Goal: Task Accomplishment & Management: Contribute content

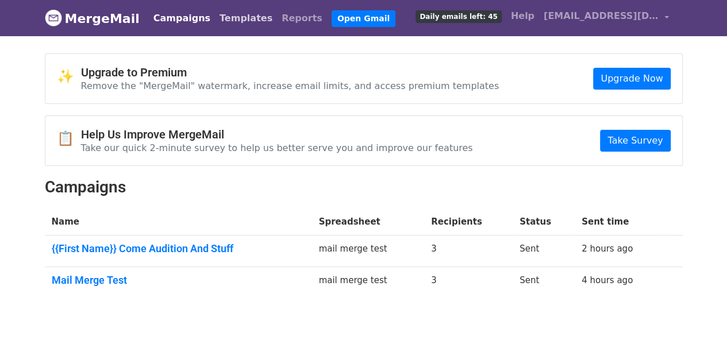
click at [232, 24] on link "Templates" at bounding box center [246, 18] width 62 height 23
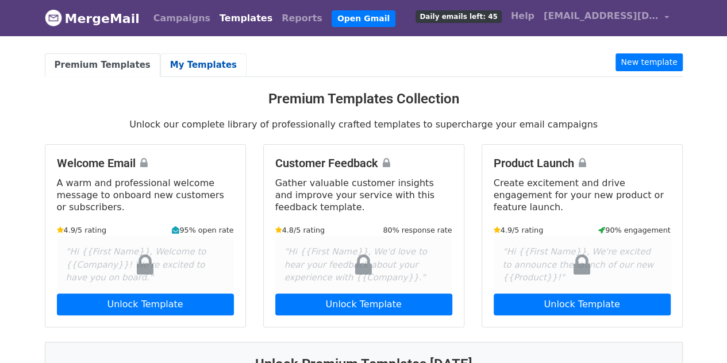
click at [179, 64] on link "My Templates" at bounding box center [203, 65] width 86 height 24
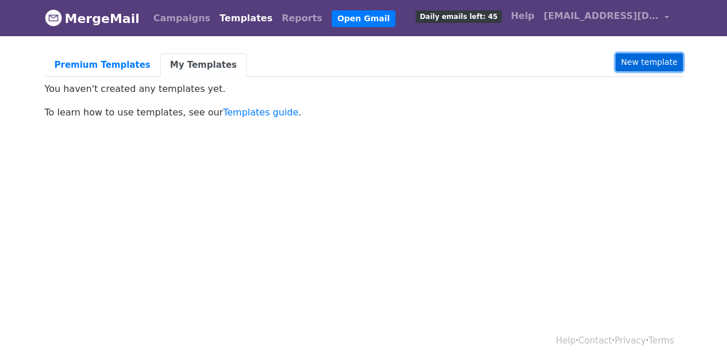
click at [670, 59] on link "New template" at bounding box center [649, 62] width 67 height 18
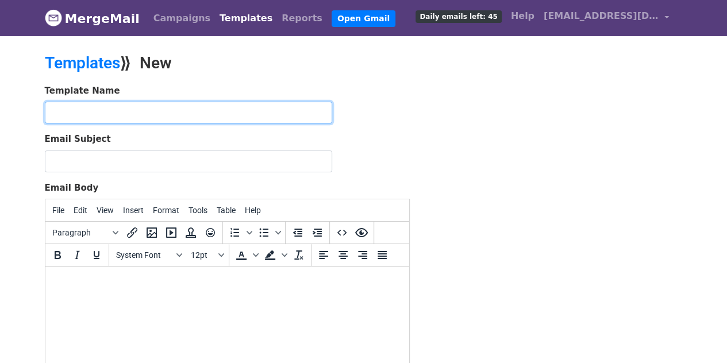
click at [87, 110] on input "text" at bounding box center [189, 113] width 288 height 22
type input "intake"
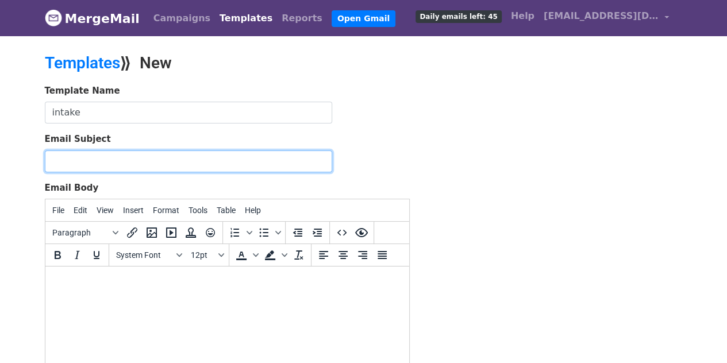
click at [86, 156] on input "Email Subject" at bounding box center [189, 162] width 288 height 22
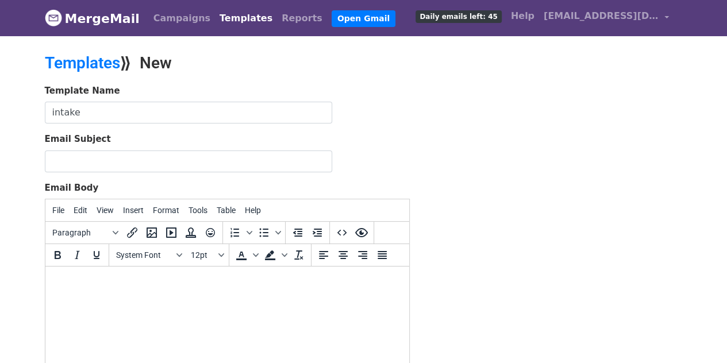
click at [63, 286] on body at bounding box center [227, 282] width 346 height 13
paste body
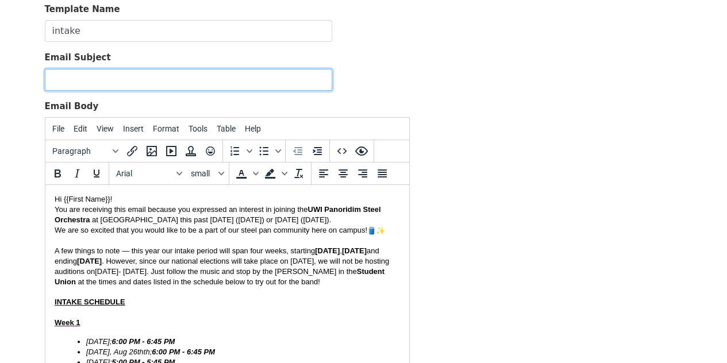
click at [119, 82] on input "Email Subject" at bounding box center [189, 80] width 288 height 22
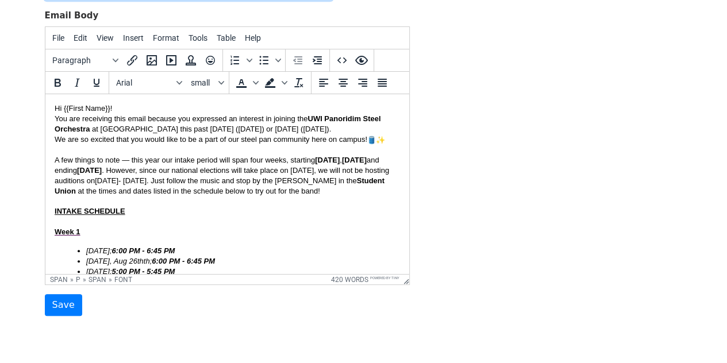
scroll to position [216, 0]
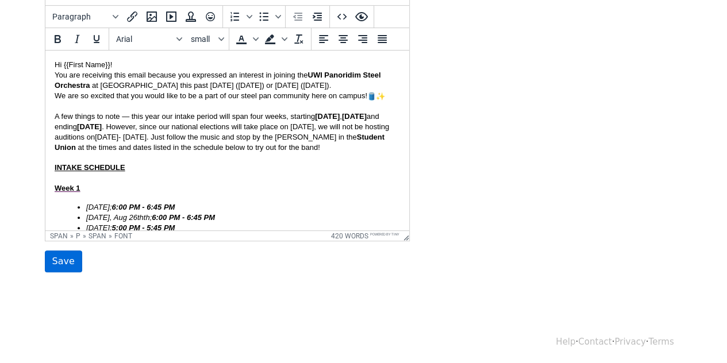
type input "{{First Name}}, Come Join"
click at [66, 263] on input "Save" at bounding box center [63, 262] width 37 height 22
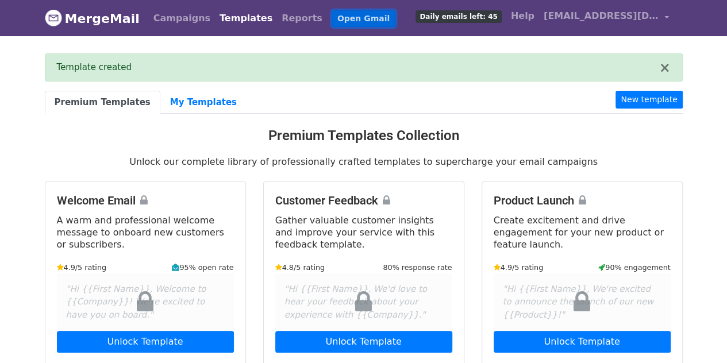
click at [332, 11] on link "Open Gmail" at bounding box center [364, 18] width 64 height 17
click at [174, 95] on link "My Templates" at bounding box center [203, 103] width 86 height 24
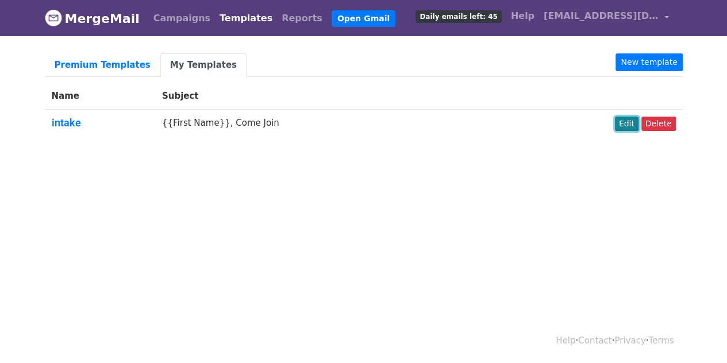
click at [626, 120] on link "Edit" at bounding box center [627, 124] width 24 height 14
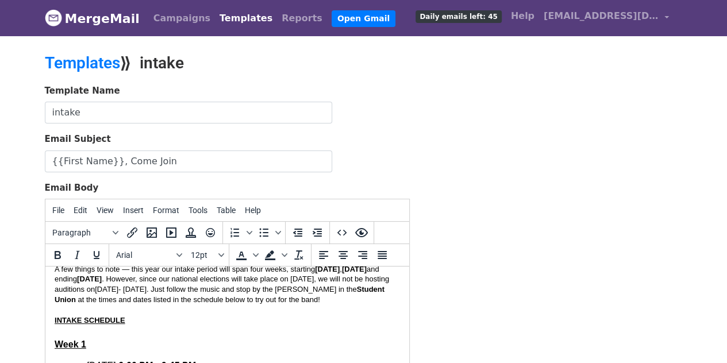
scroll to position [90, 0]
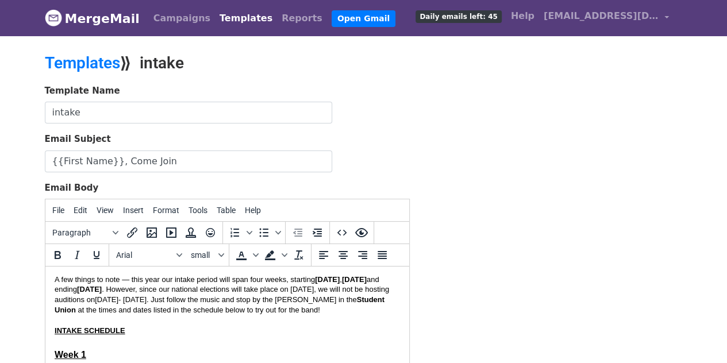
click at [90, 308] on p "A few things to note — this year our intake period will span four weeks, starti…" at bounding box center [227, 295] width 346 height 41
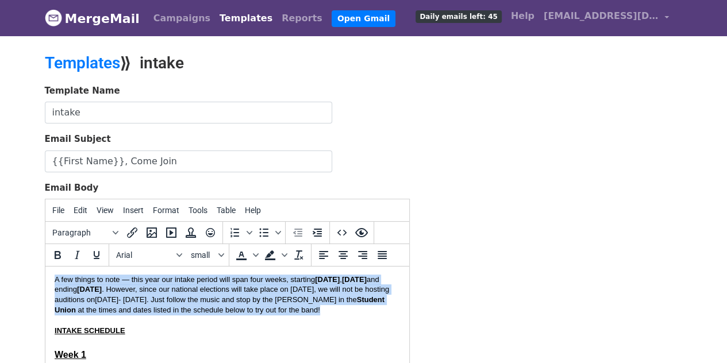
drag, startPoint x: 114, startPoint y: 324, endPoint x: 54, endPoint y: 282, distance: 73.1
click at [54, 282] on p "A few things to note — this year our intake period will span four weeks, starti…" at bounding box center [227, 295] width 346 height 41
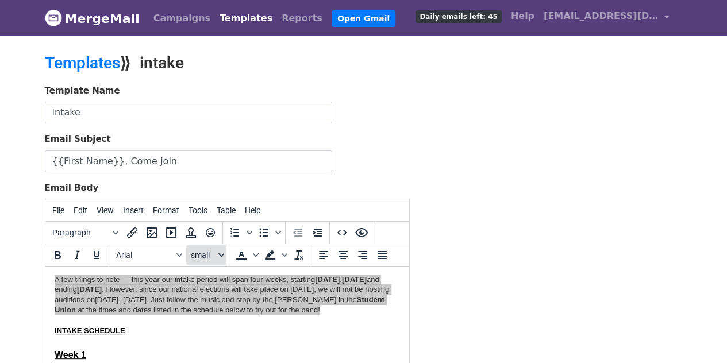
click at [209, 257] on span "small" at bounding box center [203, 255] width 25 height 9
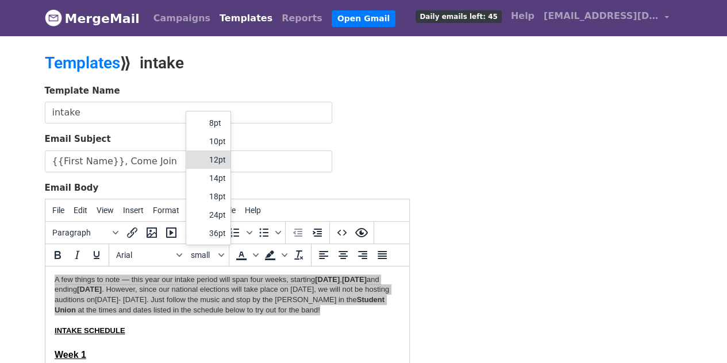
click at [217, 158] on div "12pt" at bounding box center [217, 160] width 17 height 14
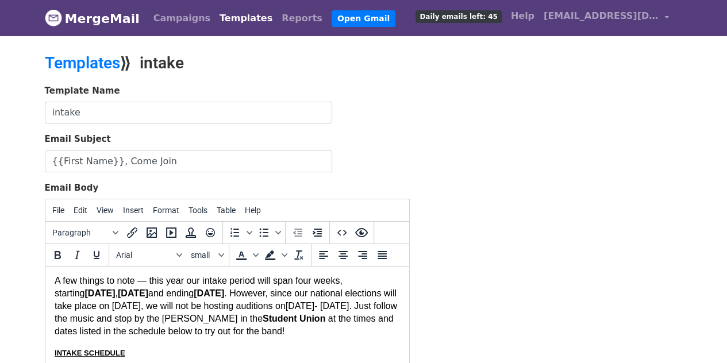
click at [456, 180] on div "Template Name intake Email Subject {{First Name}}, Come Join Email Body File Ed…" at bounding box center [364, 287] width 656 height 405
click at [294, 338] on p "A few things to note — this year our intake period will span four weeks, starti…" at bounding box center [227, 306] width 346 height 63
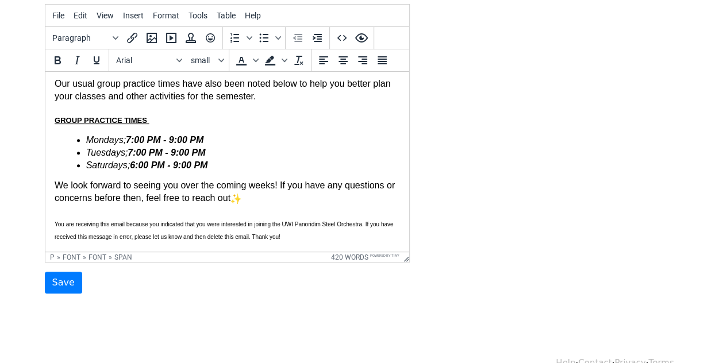
scroll to position [196, 0]
click at [53, 278] on input "Save" at bounding box center [63, 282] width 37 height 22
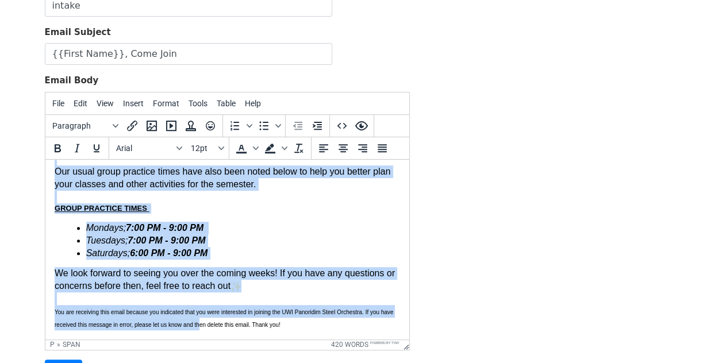
scroll to position [253, 0]
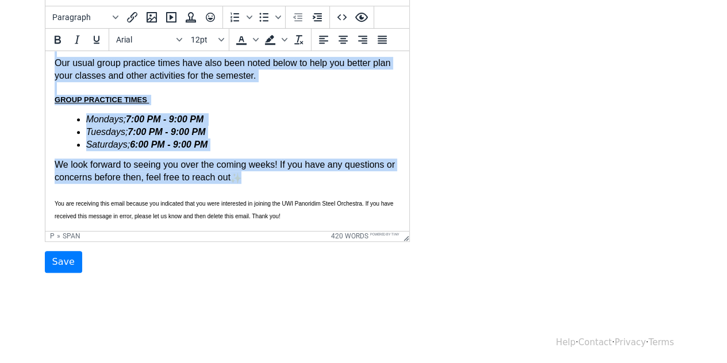
drag, startPoint x: 55, startPoint y: 68, endPoint x: 265, endPoint y: 181, distance: 238.2
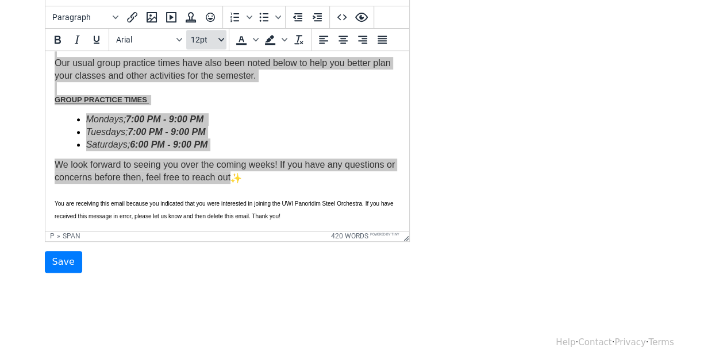
click at [209, 39] on span "12pt" at bounding box center [203, 39] width 25 height 9
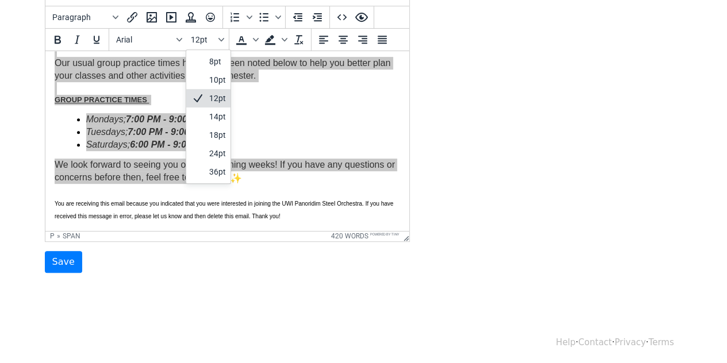
click at [210, 91] on div "12pt" at bounding box center [217, 98] width 17 height 14
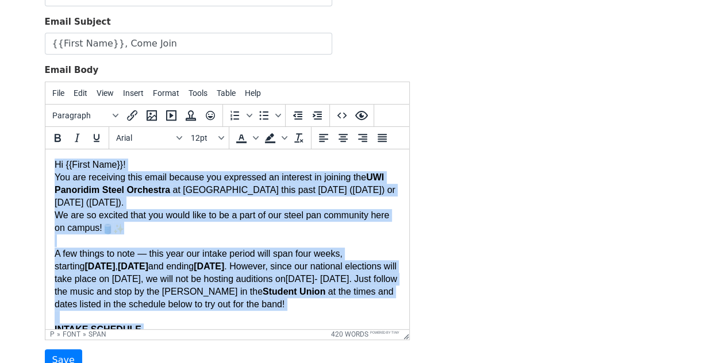
scroll to position [162, 0]
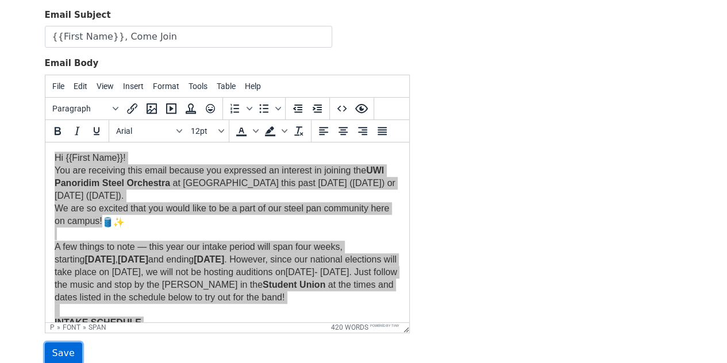
click at [64, 348] on input "Save" at bounding box center [63, 354] width 37 height 22
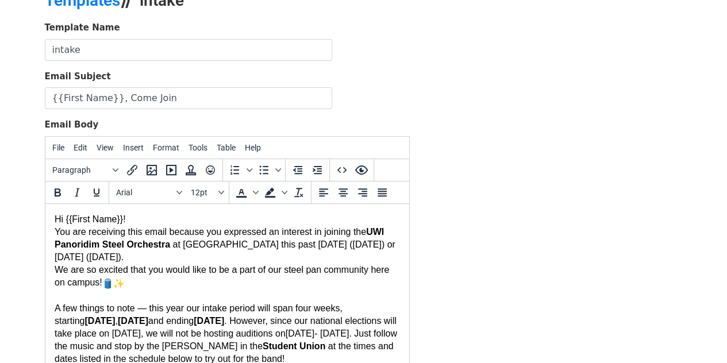
scroll to position [98, 0]
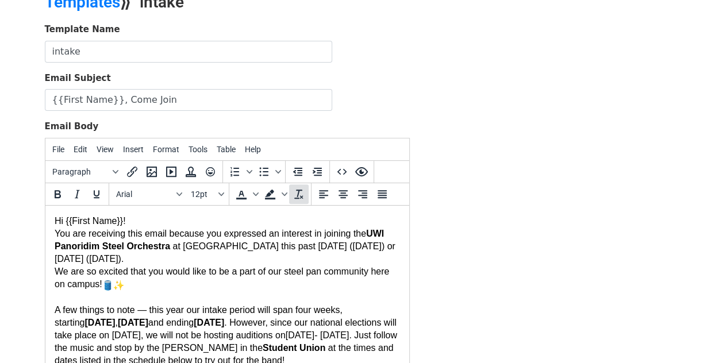
click at [294, 193] on icon "Clear formatting" at bounding box center [299, 194] width 14 height 14
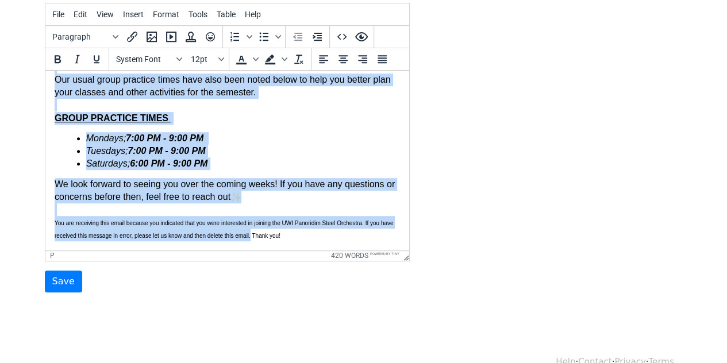
scroll to position [253, 0]
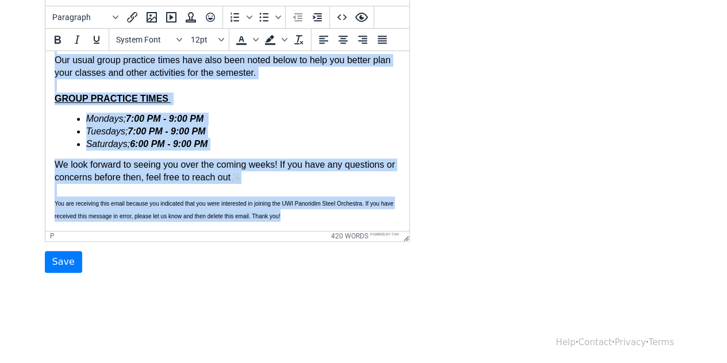
drag, startPoint x: 55, startPoint y: 69, endPoint x: 335, endPoint y: 212, distance: 314.0
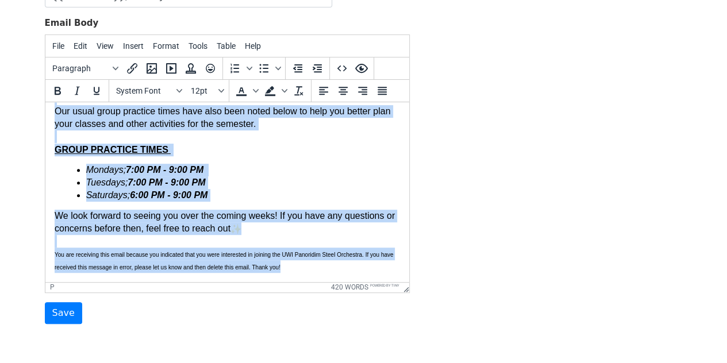
scroll to position [205, 0]
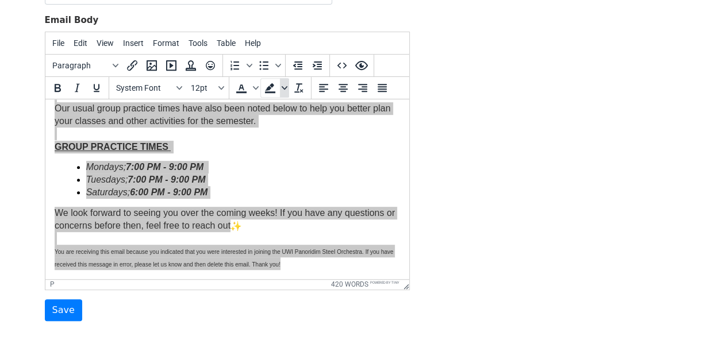
click at [282, 86] on icon "Background color" at bounding box center [285, 88] width 6 height 6
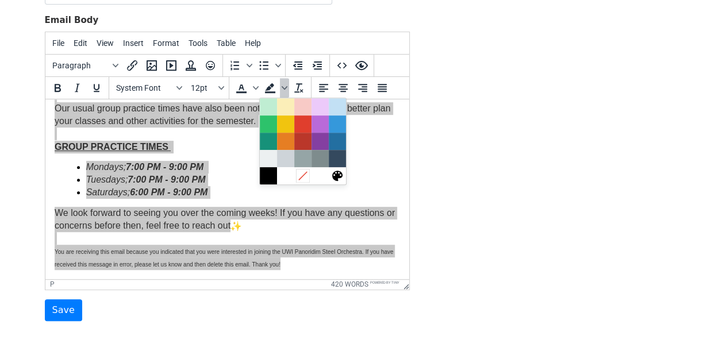
click at [304, 174] on icon at bounding box center [303, 175] width 11 height 11
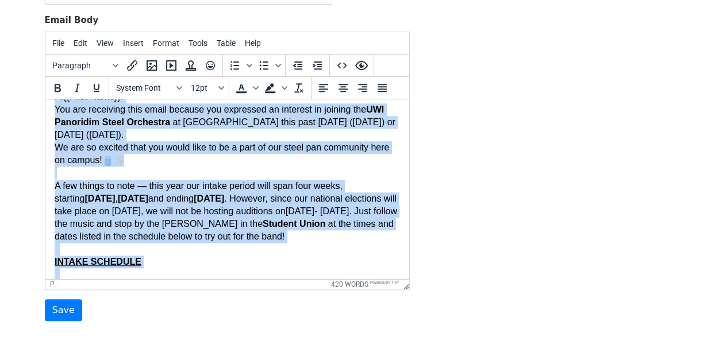
scroll to position [0, 0]
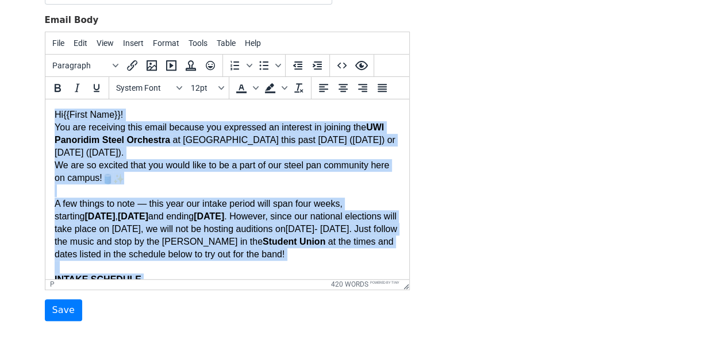
click at [355, 186] on p at bounding box center [227, 190] width 346 height 13
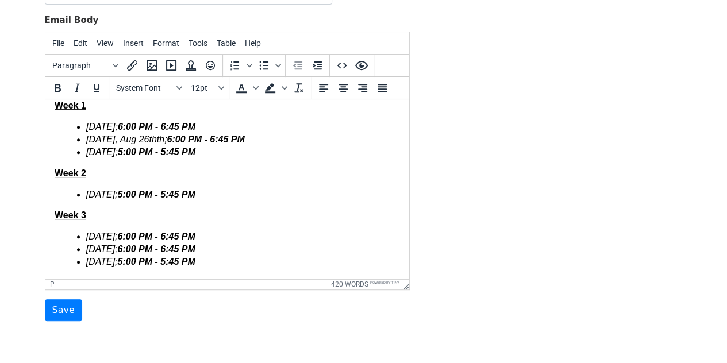
scroll to position [194, 0]
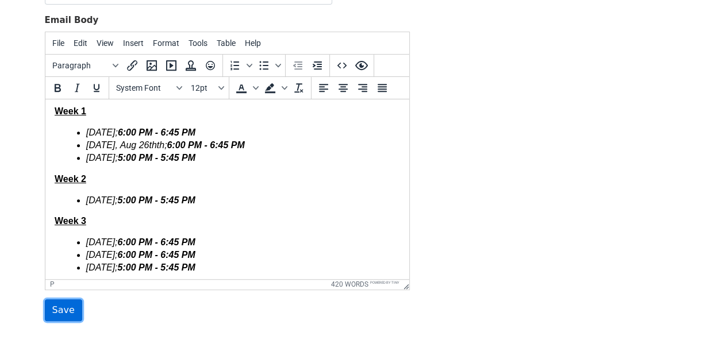
click at [53, 300] on input "Save" at bounding box center [63, 311] width 37 height 22
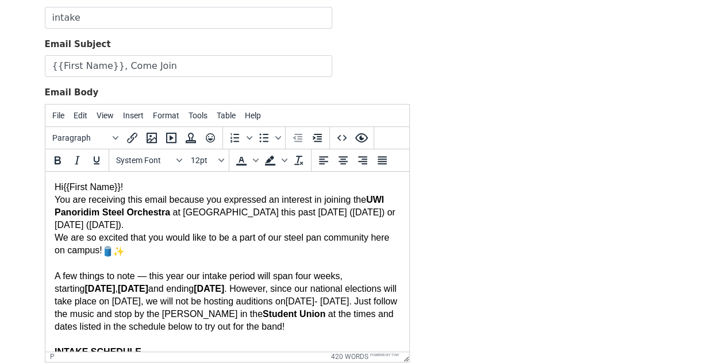
scroll to position [114, 0]
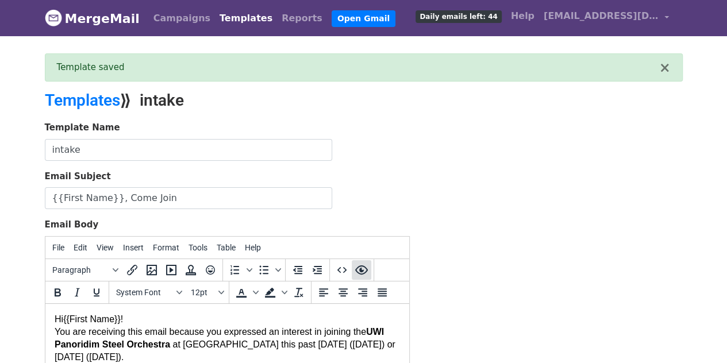
click at [362, 260] on button "Preview" at bounding box center [362, 270] width 20 height 20
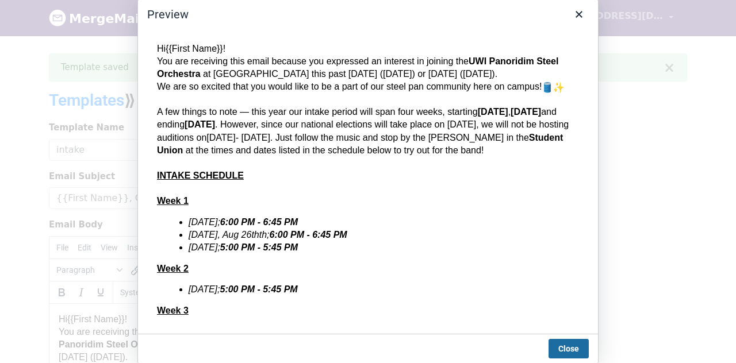
click at [571, 346] on button "Close" at bounding box center [569, 349] width 40 height 20
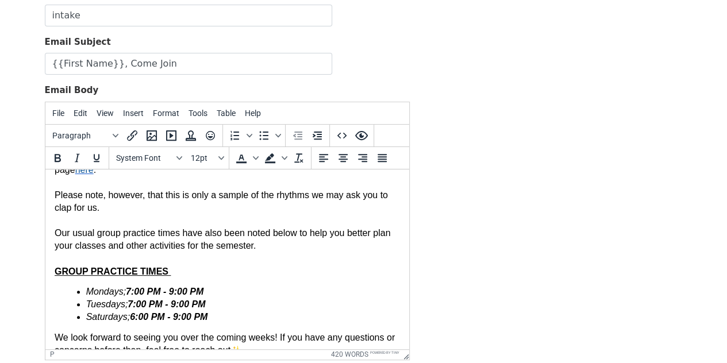
scroll to position [589, 0]
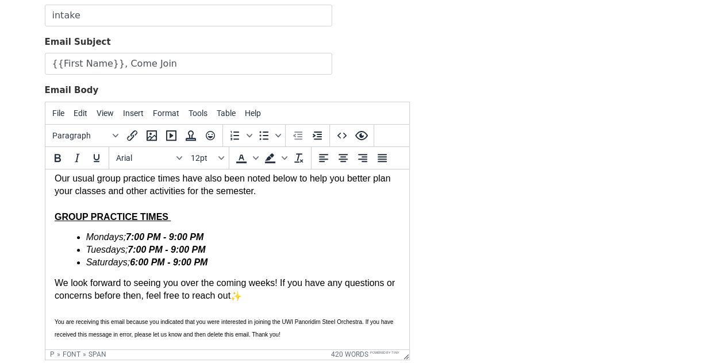
click at [259, 297] on p "We look forward to seeing you over the coming weeks! If you have any questions …" at bounding box center [227, 289] width 346 height 25
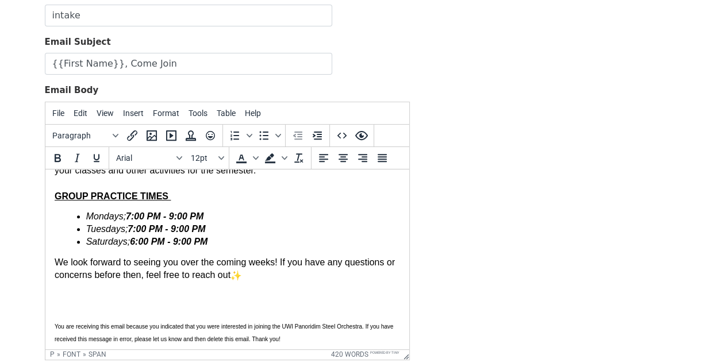
paste body
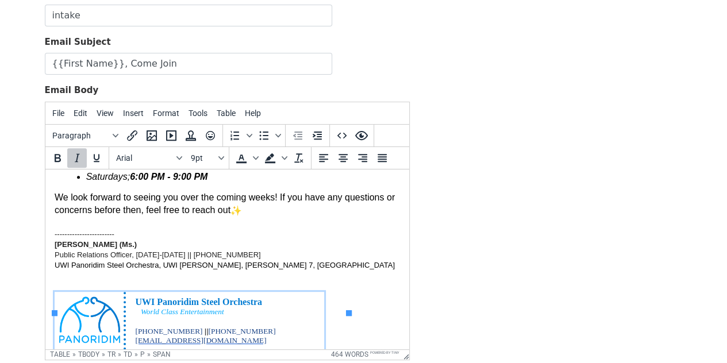
scroll to position [654, 0]
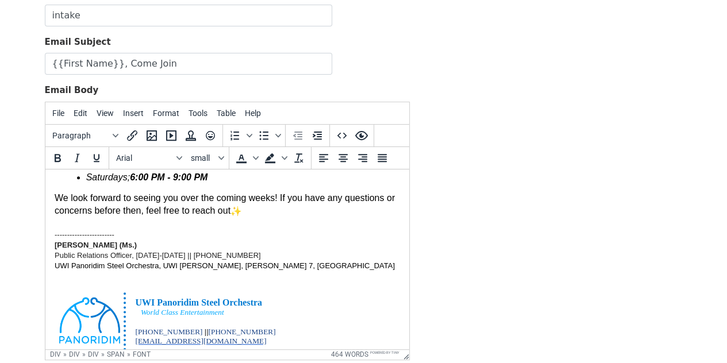
click at [97, 270] on font "UWI Panoridim Steel Orchestra, UWI [PERSON_NAME], [PERSON_NAME] 7, [GEOGRAPHIC_…" at bounding box center [224, 265] width 340 height 9
click at [205, 215] on font "We look forward to seeing you over the coming weeks! If you have any questions …" at bounding box center [224, 204] width 340 height 22
click at [208, 159] on span "12pt" at bounding box center [203, 158] width 25 height 9
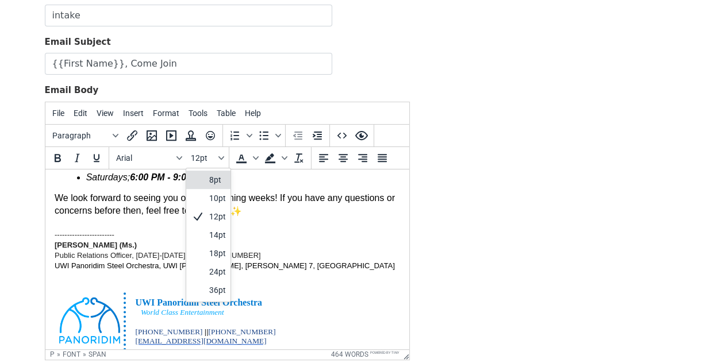
click at [209, 182] on div "8pt" at bounding box center [217, 180] width 17 height 14
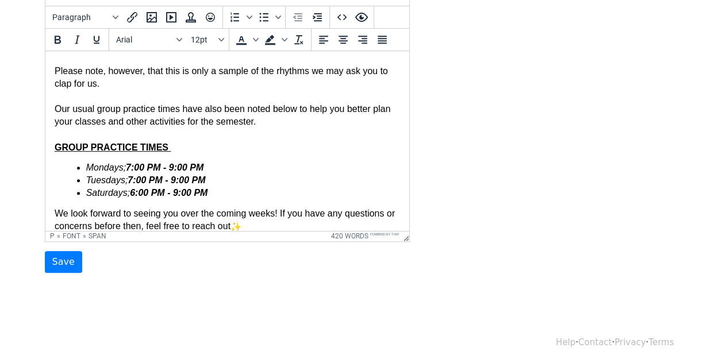
scroll to position [615, 0]
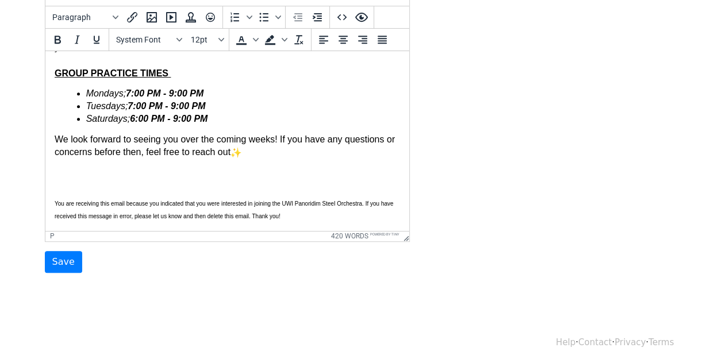
click at [193, 185] on p at bounding box center [227, 189] width 346 height 13
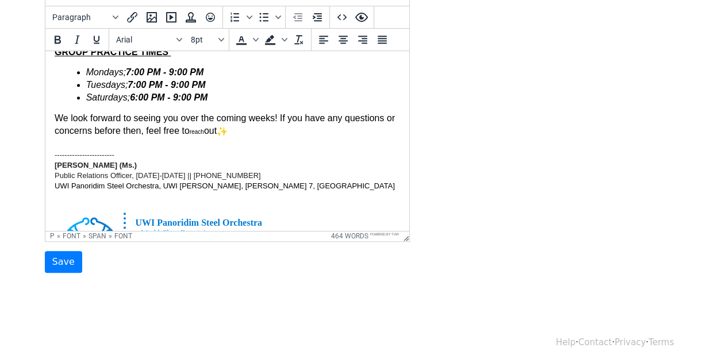
click at [204, 135] on font "reach" at bounding box center [196, 131] width 14 height 6
drag, startPoint x: 196, startPoint y: 41, endPoint x: 219, endPoint y: 35, distance: 24.4
click at [219, 35] on button "8pt" at bounding box center [206, 40] width 40 height 20
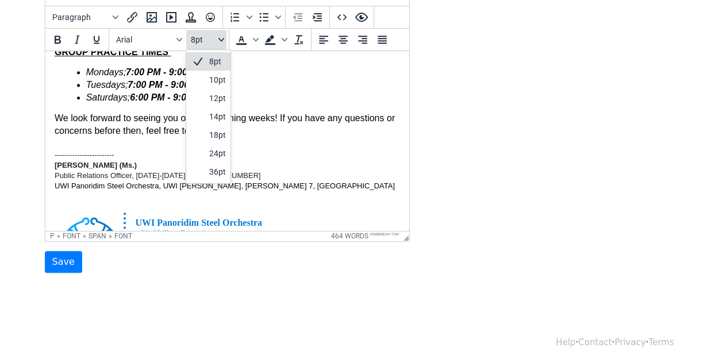
click at [219, 37] on icon "Font sizes" at bounding box center [222, 40] width 6 height 6
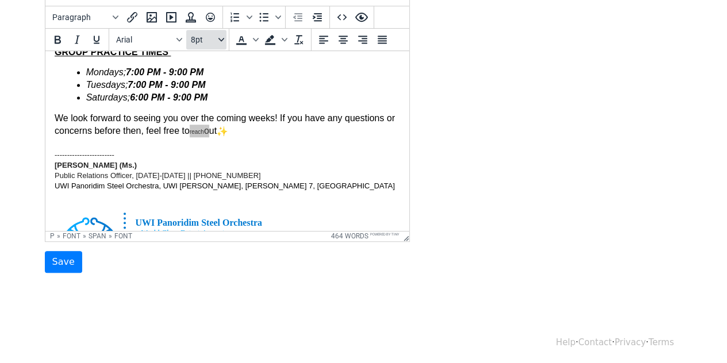
click at [219, 37] on icon "Font sizes" at bounding box center [222, 40] width 6 height 6
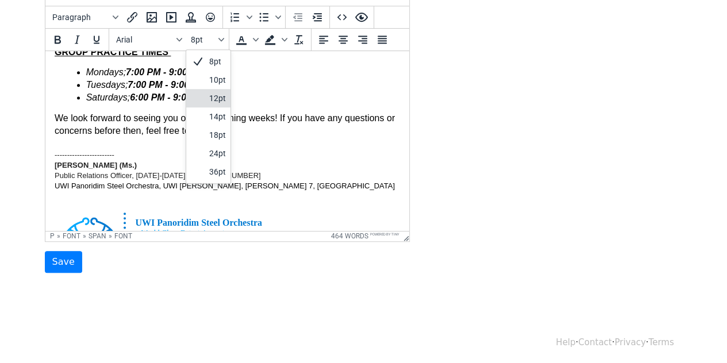
click at [218, 91] on div "12pt" at bounding box center [217, 98] width 17 height 14
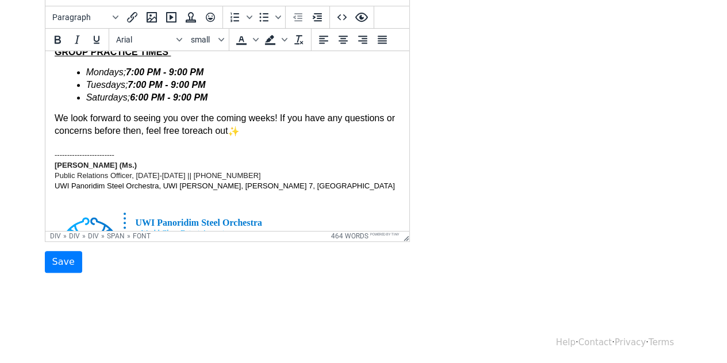
click at [274, 191] on div "UWI Panoridim Steel Orchestra, UWI Mona, Kgn 7, Jamaica" at bounding box center [227, 186] width 346 height 10
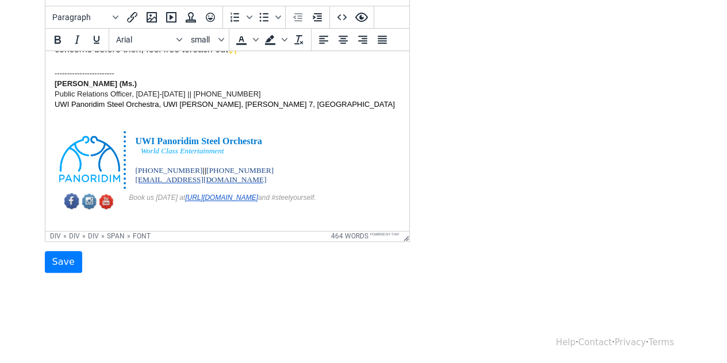
scroll to position [698, 0]
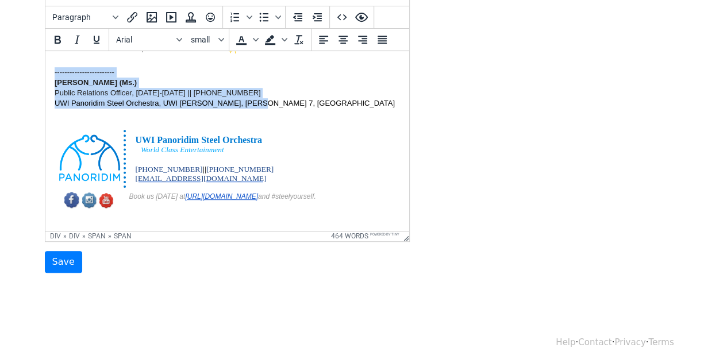
drag, startPoint x: 261, startPoint y: 124, endPoint x: 53, endPoint y: 94, distance: 210.2
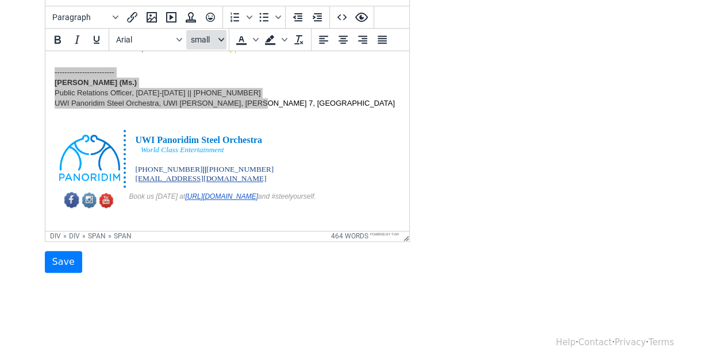
click at [200, 37] on span "small" at bounding box center [203, 39] width 25 height 9
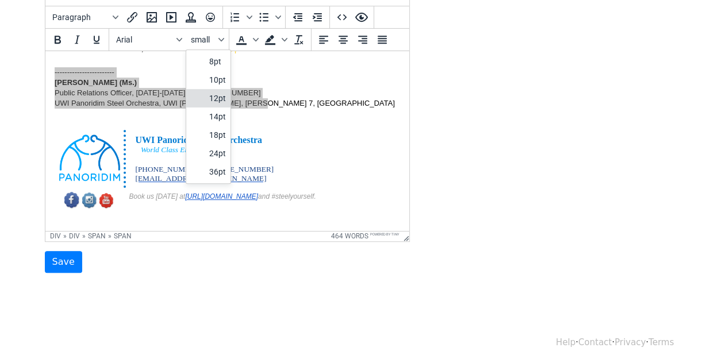
click at [222, 93] on div "12pt" at bounding box center [217, 98] width 17 height 14
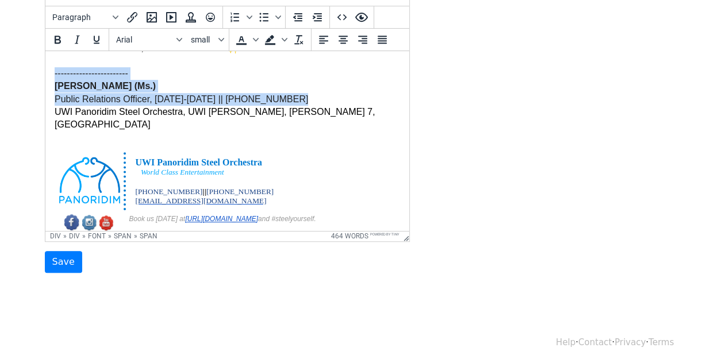
click at [305, 129] on div "UWI Panoridim Steel Orchestra, UWI Mona, Kgn 7, Jamaica" at bounding box center [227, 118] width 346 height 26
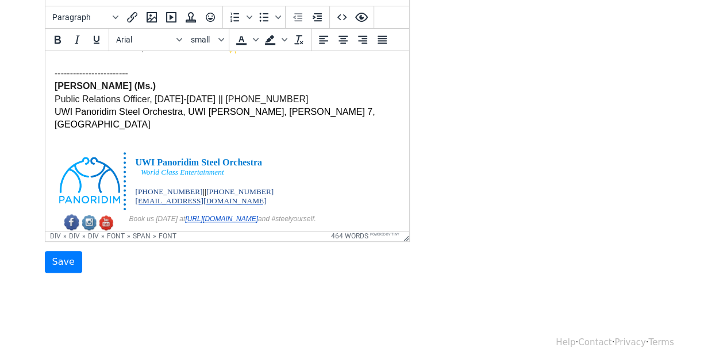
click at [274, 67] on p "We look forward to seeing you over the coming weeks! If you have any questions …" at bounding box center [227, 48] width 346 height 38
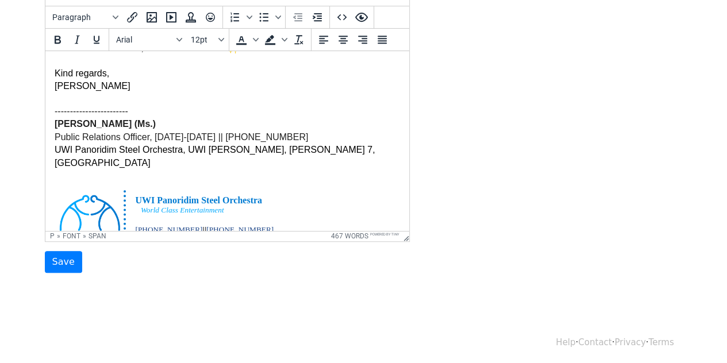
click at [135, 105] on p "We look forward to seeing you over the coming weeks! If you have any questions …" at bounding box center [227, 67] width 346 height 76
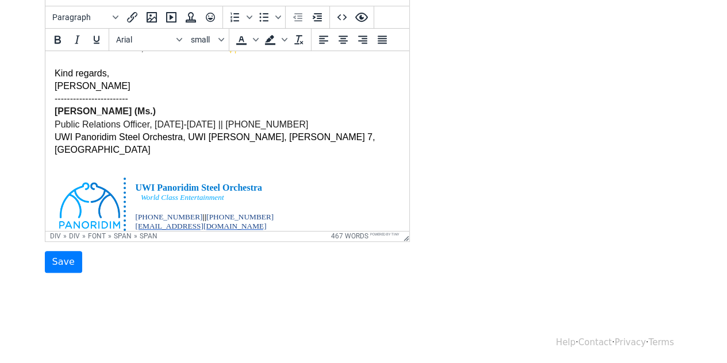
click at [89, 103] on span "------------------------" at bounding box center [91, 98] width 74 height 10
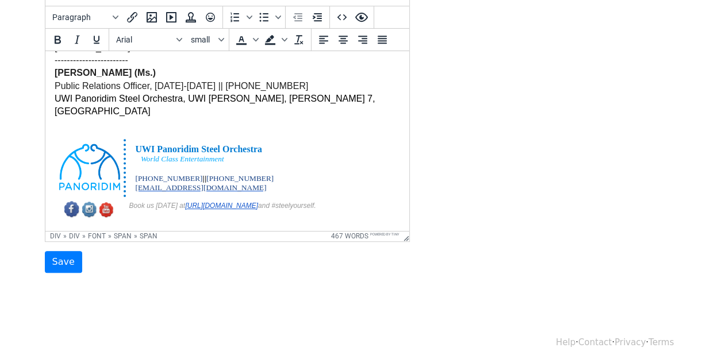
scroll to position [788, 0]
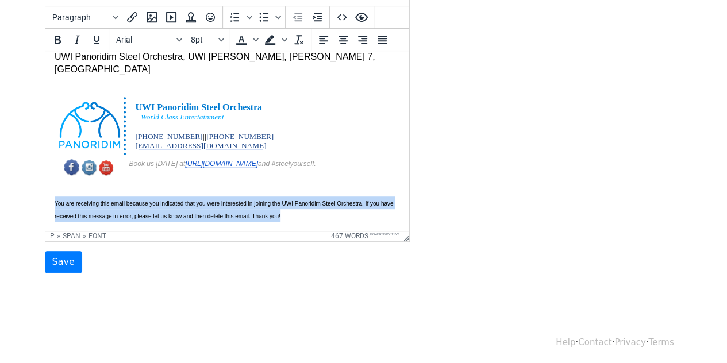
drag, startPoint x: 298, startPoint y: 216, endPoint x: 49, endPoint y: 206, distance: 248.6
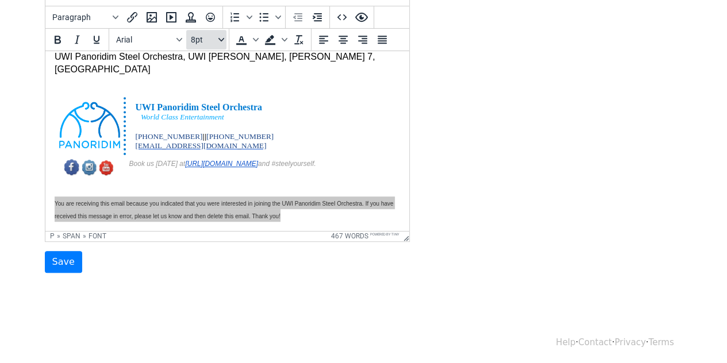
click at [217, 37] on button "8pt" at bounding box center [206, 40] width 40 height 20
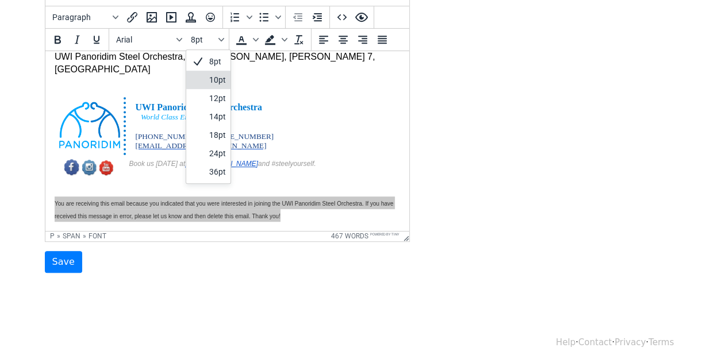
click at [216, 76] on div "10pt" at bounding box center [217, 80] width 17 height 14
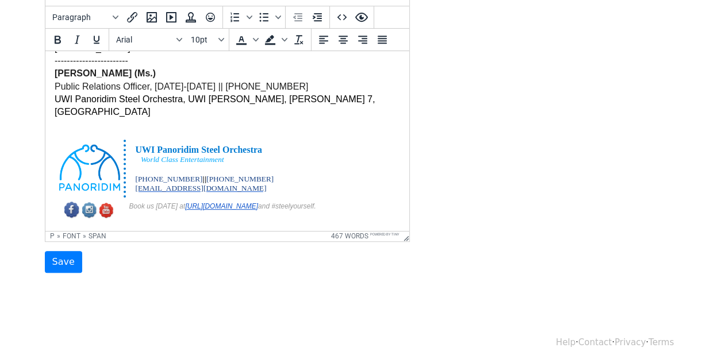
scroll to position [732, 0]
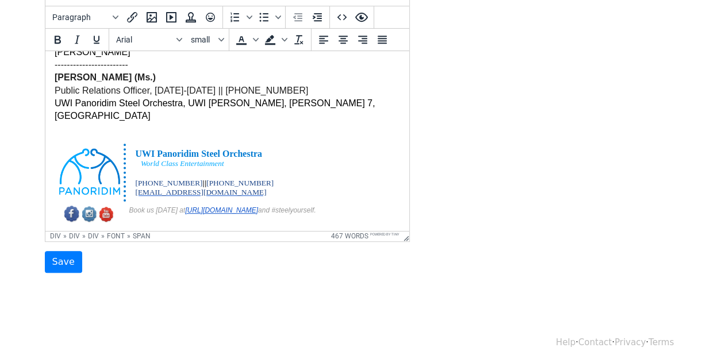
click at [343, 97] on div "Public Relations Officer, 2025-2026 || 876 995 9311" at bounding box center [227, 90] width 346 height 13
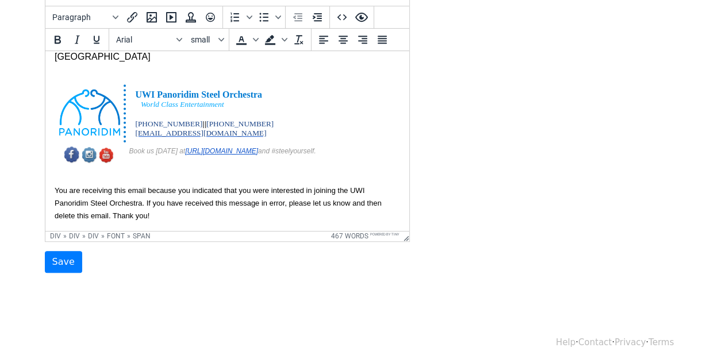
scroll to position [800, 0]
click at [181, 208] on span "You are receiving this email because you indicated that you were interested in …" at bounding box center [217, 203] width 327 height 34
drag, startPoint x: 117, startPoint y: 206, endPoint x: 107, endPoint y: 205, distance: 10.5
click at [107, 205] on span "You are receiving this email because you indicated that you were interested in …" at bounding box center [217, 203] width 327 height 34
click at [152, 217] on p "You are receiving this email because you indicated that you were interested in …" at bounding box center [227, 202] width 346 height 38
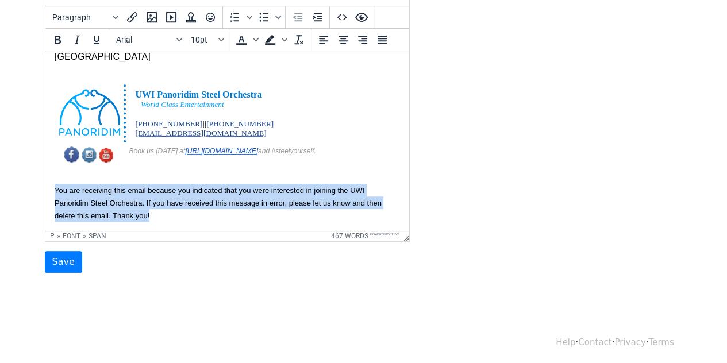
drag, startPoint x: 152, startPoint y: 217, endPoint x: 56, endPoint y: 193, distance: 99.7
click at [56, 193] on p "You are receiving this email because you indicated that you were interested in …" at bounding box center [227, 202] width 346 height 38
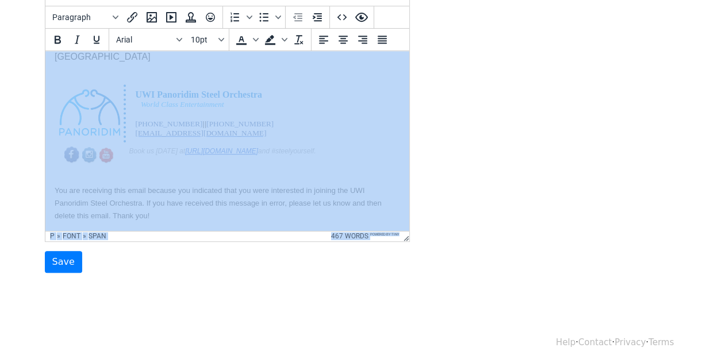
drag, startPoint x: 284, startPoint y: 340, endPoint x: 223, endPoint y: 147, distance: 202.6
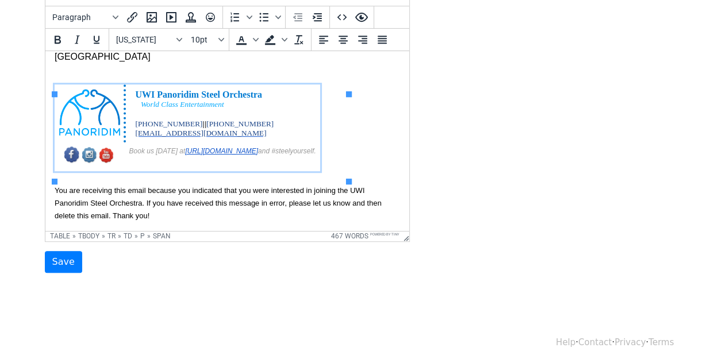
click at [315, 119] on p "876 995 9290 || 658 201 3451" at bounding box center [225, 123] width 181 height 9
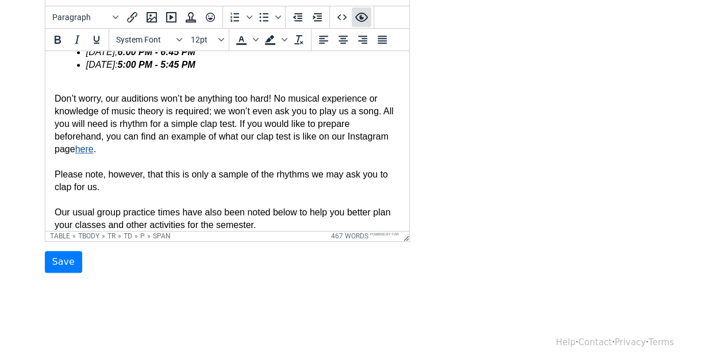
click at [364, 13] on icon "Preview" at bounding box center [362, 17] width 14 height 14
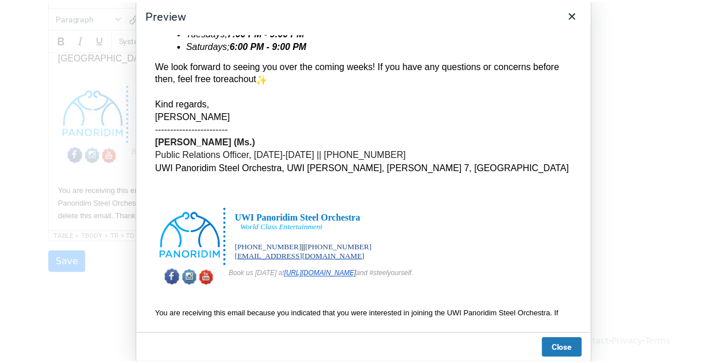
scroll to position [626, 0]
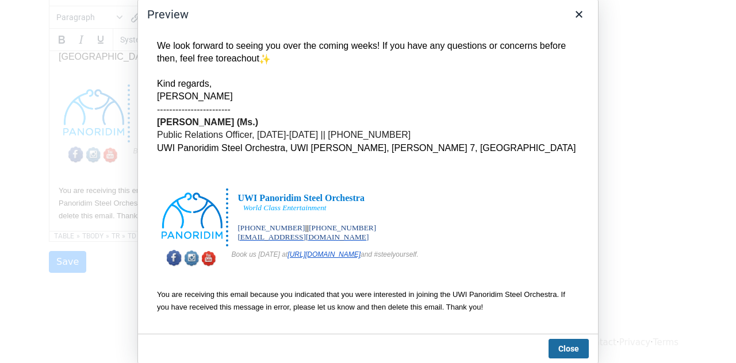
click at [564, 352] on button "Close" at bounding box center [569, 349] width 40 height 20
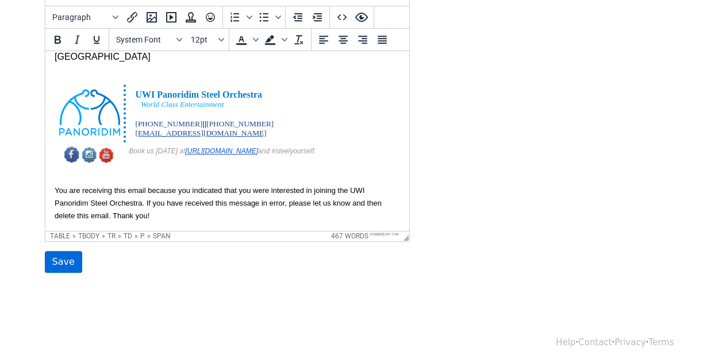
click at [55, 262] on input "Save" at bounding box center [63, 262] width 37 height 22
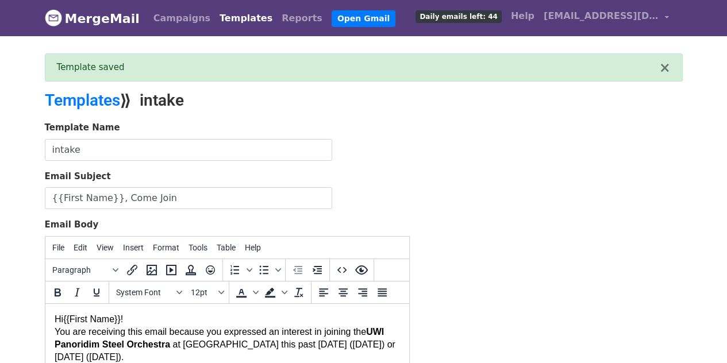
drag, startPoint x: 137, startPoint y: 319, endPoint x: 45, endPoint y: 321, distance: 91.4
click at [175, 292] on div "Fonts" at bounding box center [179, 293] width 9 height 6
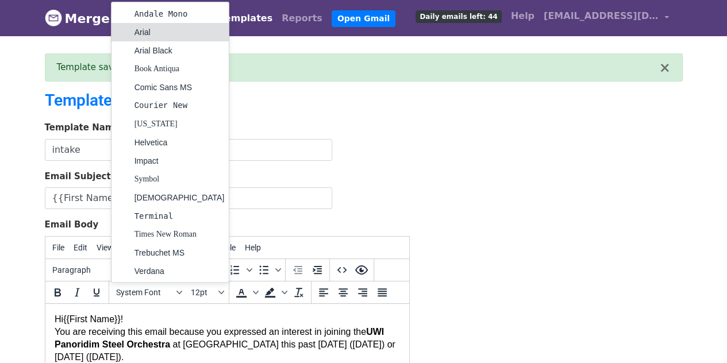
click at [162, 34] on div "Arial" at bounding box center [180, 32] width 90 height 14
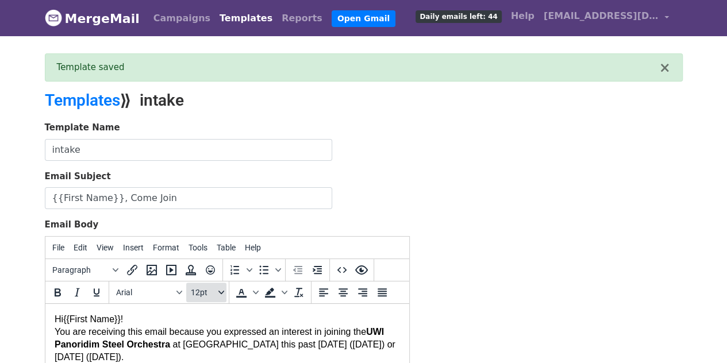
click at [194, 295] on button "12pt" at bounding box center [206, 293] width 40 height 20
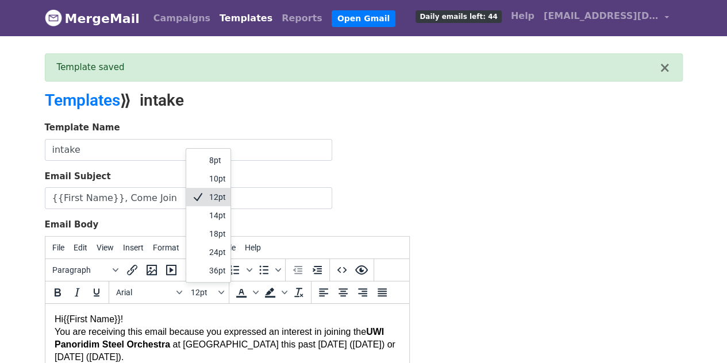
click at [214, 198] on div "12pt" at bounding box center [217, 197] width 17 height 14
click at [167, 322] on p "Hi {{First Name}}!" at bounding box center [227, 319] width 346 height 13
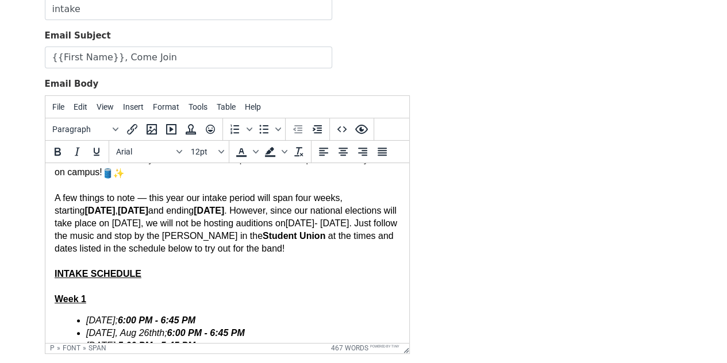
scroll to position [82, 0]
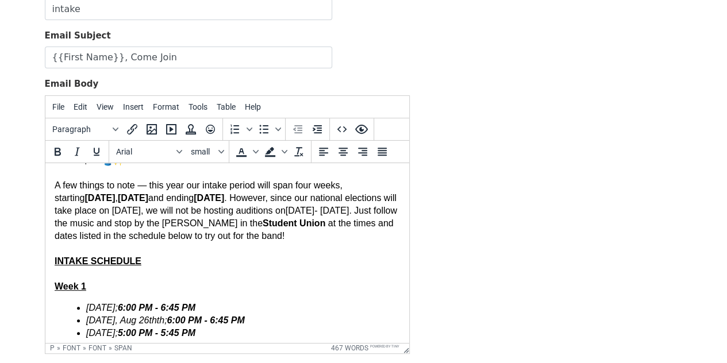
click at [213, 222] on span ". Just follow the music and stop by the [PERSON_NAME] in the" at bounding box center [225, 216] width 343 height 22
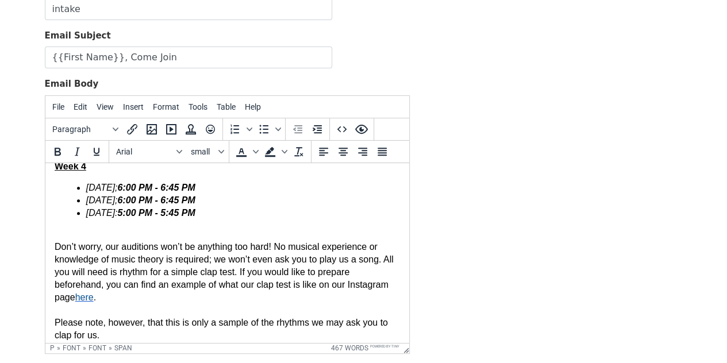
scroll to position [411, 0]
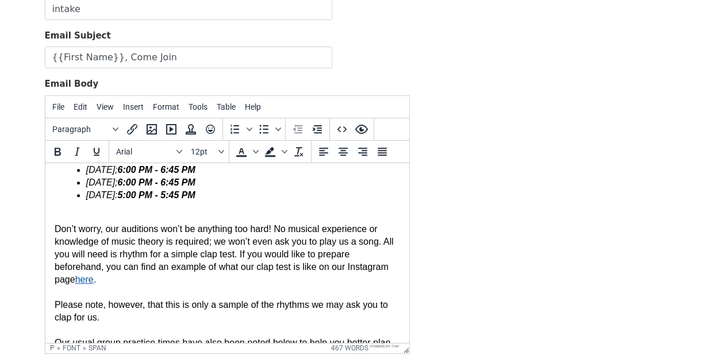
click at [251, 271] on span "Don’t worry, our auditions won’t be anything too hard! No musical experience or…" at bounding box center [223, 254] width 339 height 60
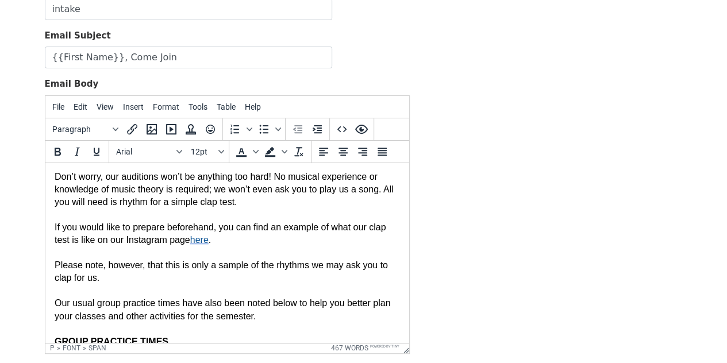
scroll to position [463, 0]
click at [56, 282] on span "Please note, however, that this is only a sample of the rhythms we may ask you …" at bounding box center [221, 270] width 334 height 22
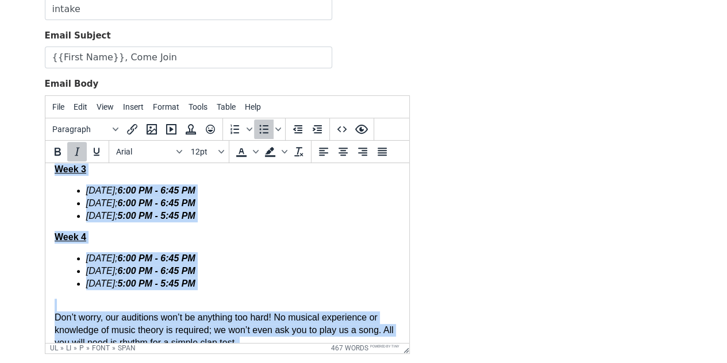
scroll to position [27, 0]
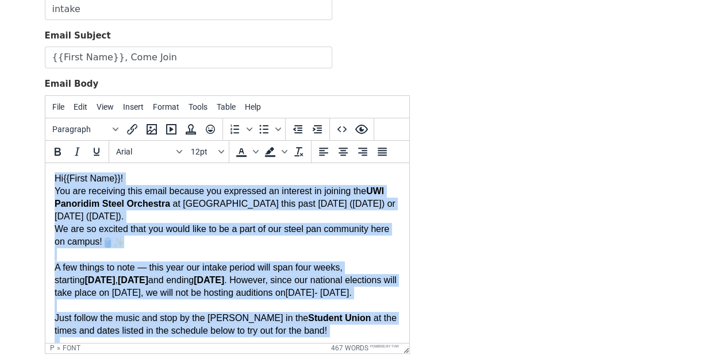
drag, startPoint x: 305, startPoint y: 309, endPoint x: 53, endPoint y: 143, distance: 301.4
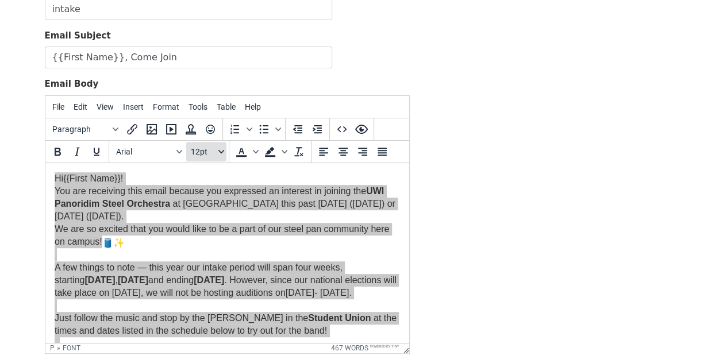
click at [208, 147] on span "12pt" at bounding box center [203, 151] width 25 height 9
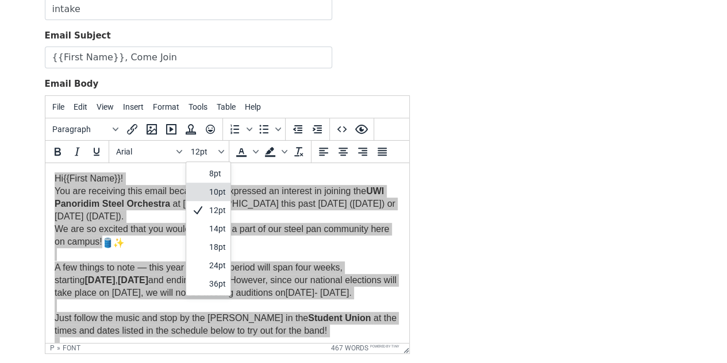
click at [213, 189] on div "10pt" at bounding box center [217, 192] width 17 height 14
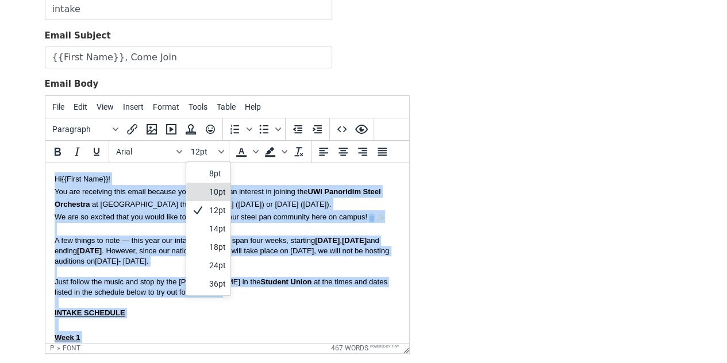
scroll to position [9, 0]
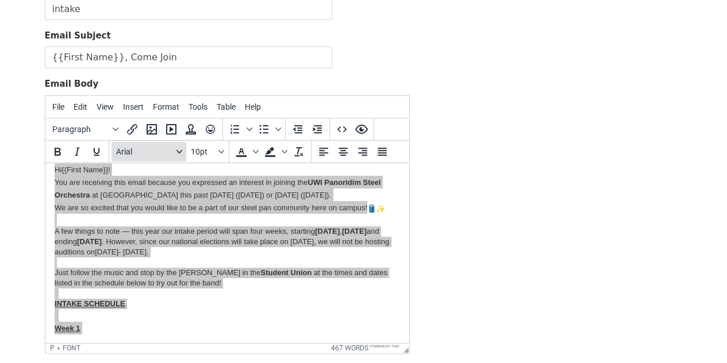
click at [171, 148] on span "Arial" at bounding box center [144, 151] width 56 height 9
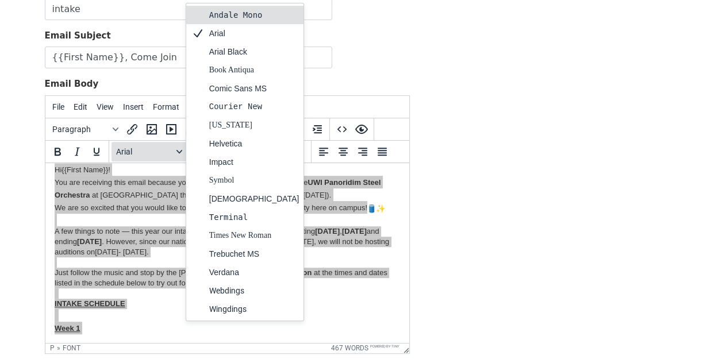
click at [171, 148] on span "Arial" at bounding box center [144, 151] width 56 height 9
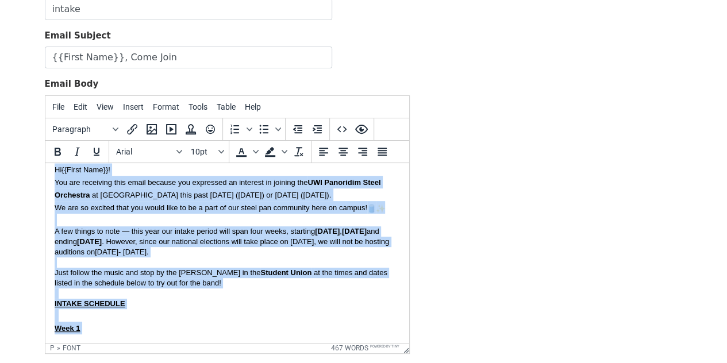
click at [202, 302] on p "INTAKE SCHEDULE" at bounding box center [227, 303] width 346 height 10
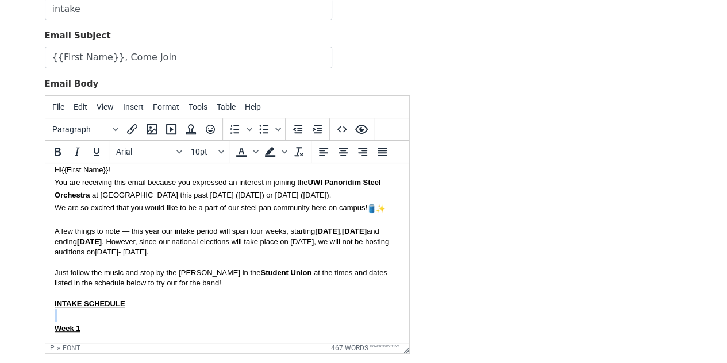
click at [202, 302] on p "INTAKE SCHEDULE" at bounding box center [227, 303] width 346 height 10
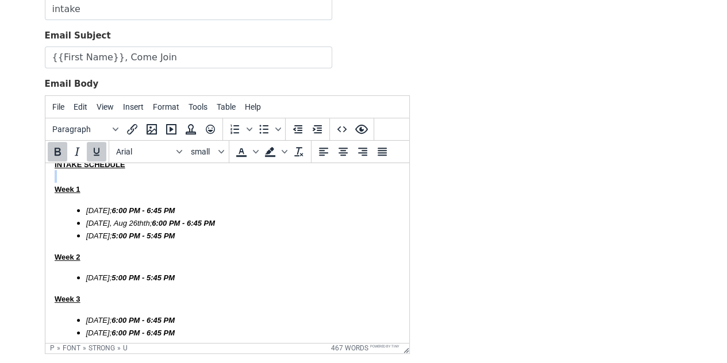
scroll to position [147, 0]
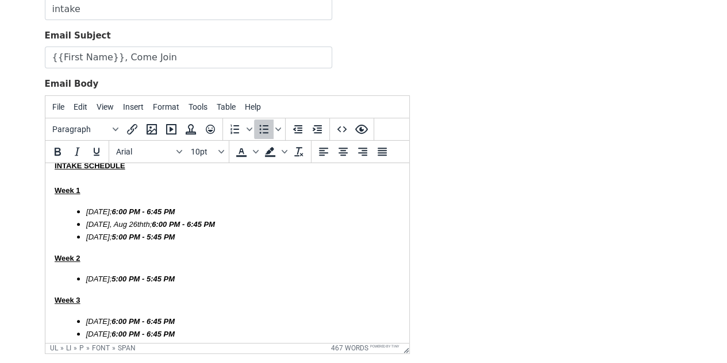
click at [294, 127] on icon "Decrease indent" at bounding box center [297, 129] width 9 height 8
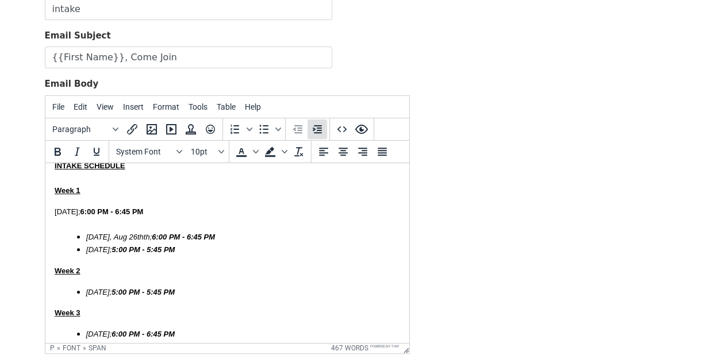
click at [317, 126] on icon "Increase indent" at bounding box center [318, 129] width 14 height 14
click at [260, 125] on icon "Bullet list" at bounding box center [264, 129] width 14 height 14
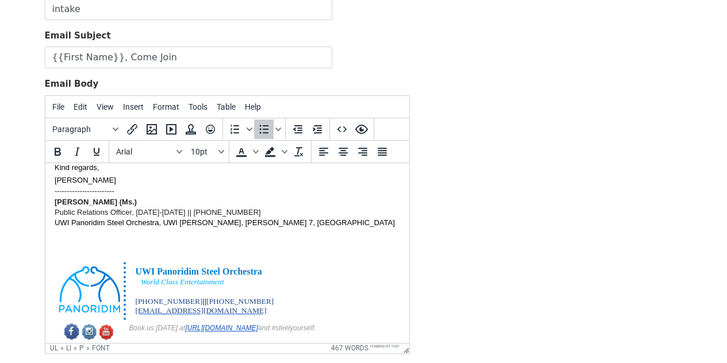
scroll to position [685, 0]
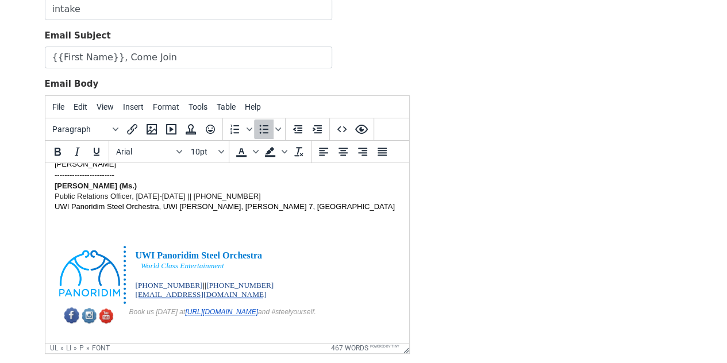
click at [124, 227] on div at bounding box center [227, 227] width 346 height 10
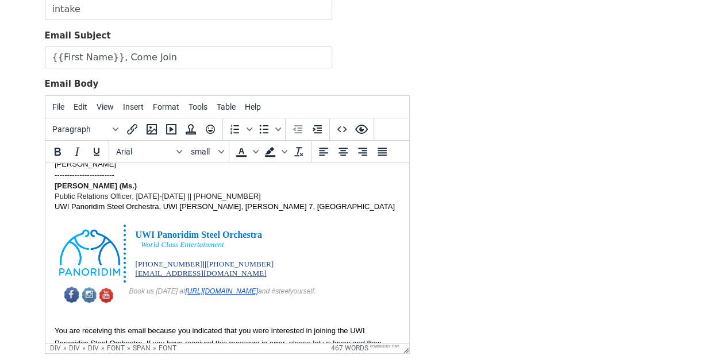
scroll to position [713, 0]
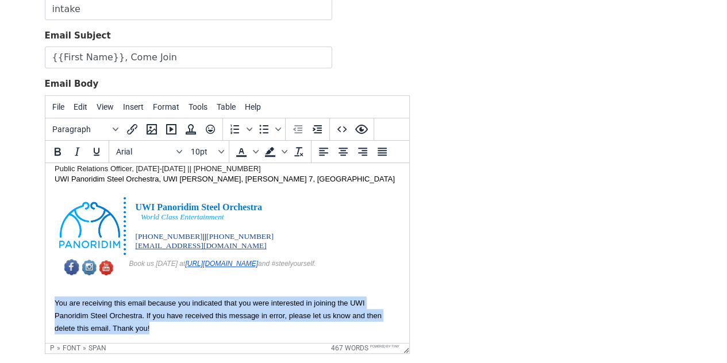
drag, startPoint x: 156, startPoint y: 331, endPoint x: 49, endPoint y: 302, distance: 110.0
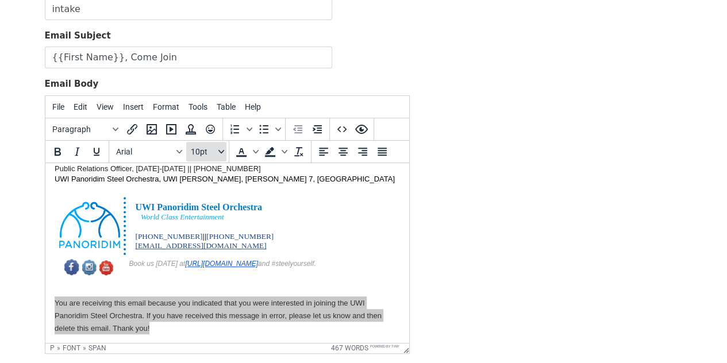
click at [219, 149] on icon "Font sizes" at bounding box center [222, 152] width 6 height 6
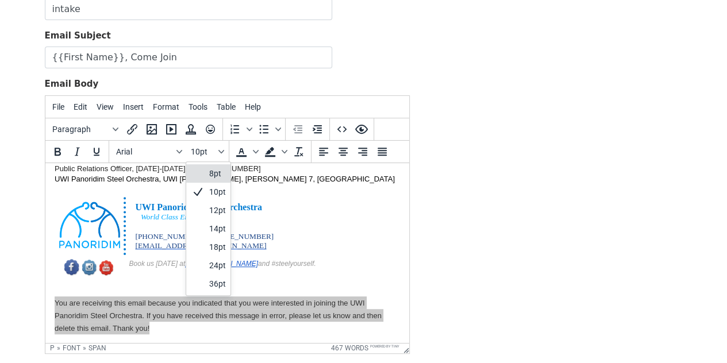
click at [218, 172] on div "8pt" at bounding box center [217, 174] width 17 height 14
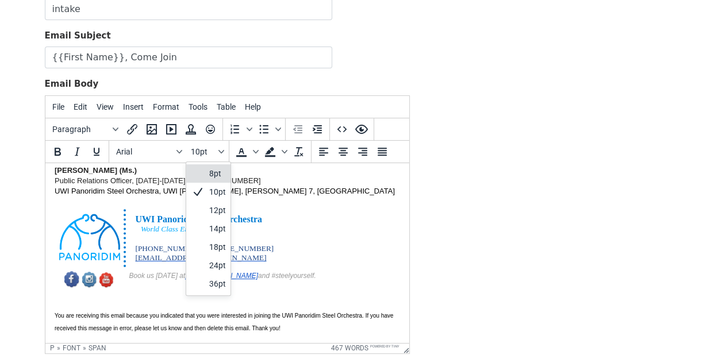
scroll to position [700, 0]
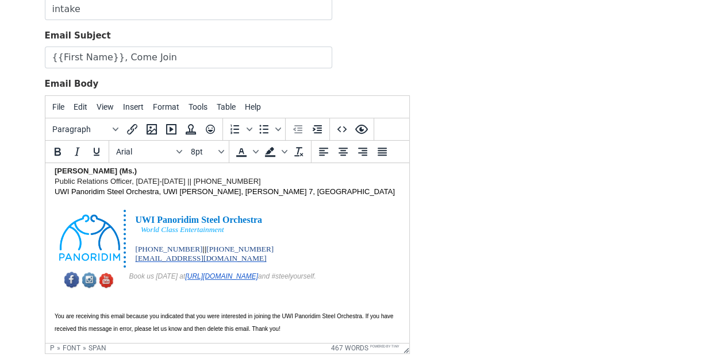
click at [294, 325] on p "You are receiving this email because you indicated that you were interested in …" at bounding box center [227, 321] width 346 height 25
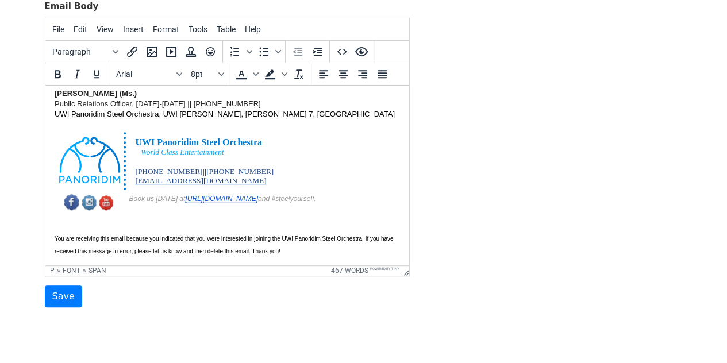
scroll to position [232, 0]
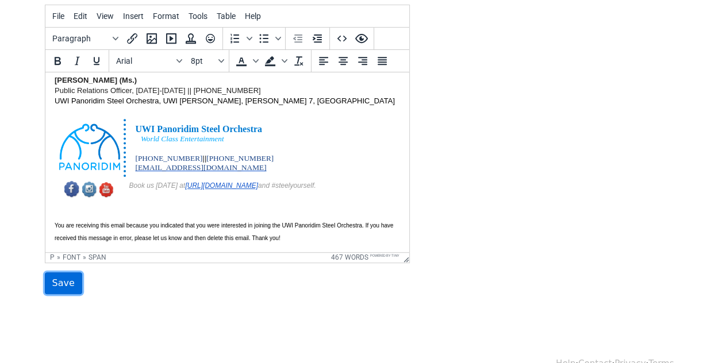
click at [65, 275] on input "Save" at bounding box center [63, 284] width 37 height 22
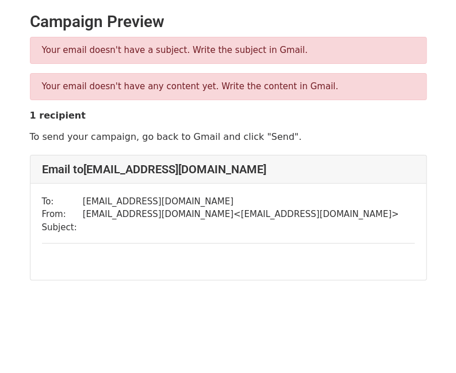
scroll to position [9, 0]
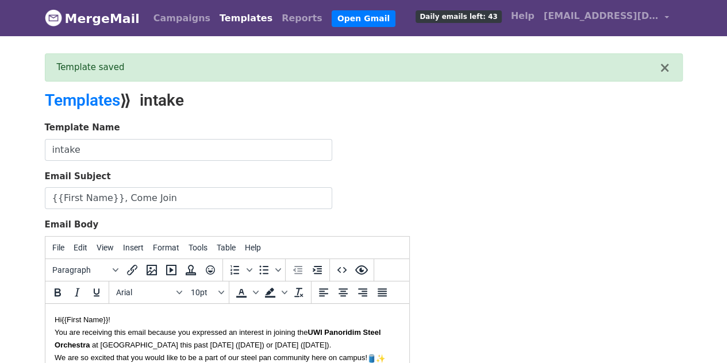
click at [55, 319] on font "Hi {{First Name}}!" at bounding box center [82, 319] width 56 height 9
drag, startPoint x: 55, startPoint y: 319, endPoint x: 84, endPoint y: 334, distance: 32.4
click at [84, 334] on span "You are receiving this email because you expressed an interest in joining the" at bounding box center [180, 332] width 253 height 9
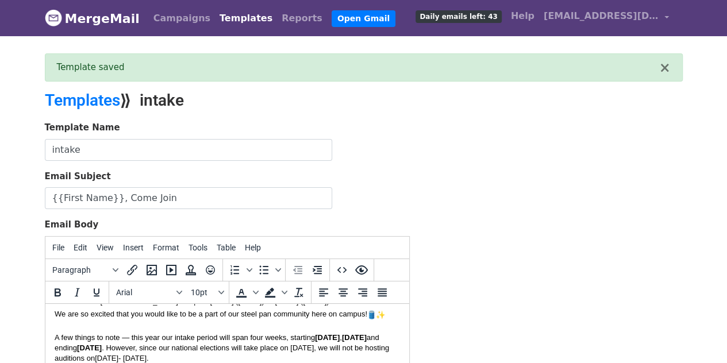
scroll to position [33, 0]
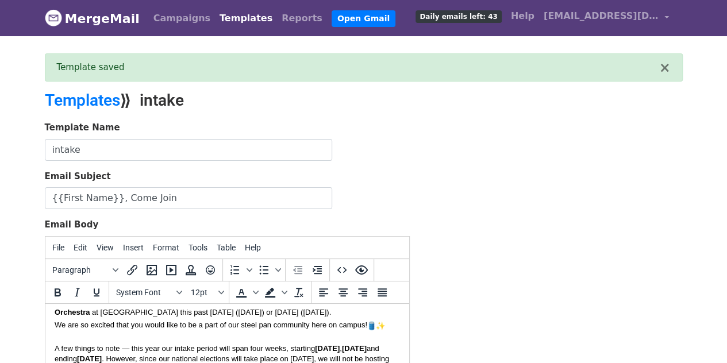
click at [130, 338] on p at bounding box center [227, 337] width 346 height 13
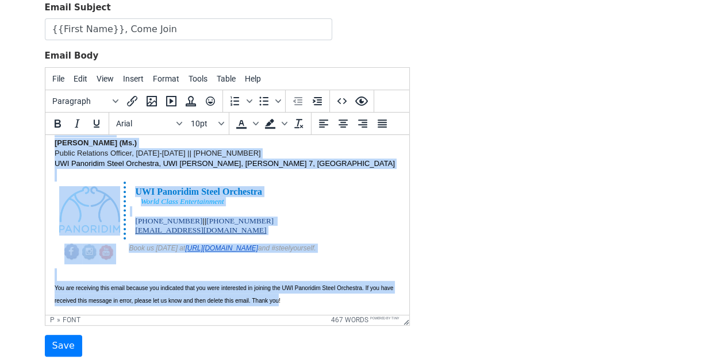
scroll to position [253, 0]
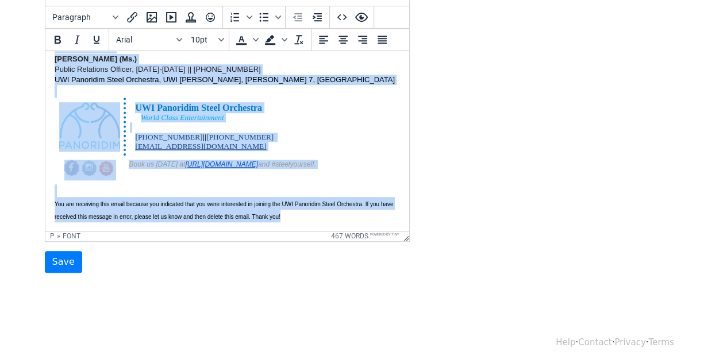
drag, startPoint x: 54, startPoint y: 66, endPoint x: 370, endPoint y: 307, distance: 397.6
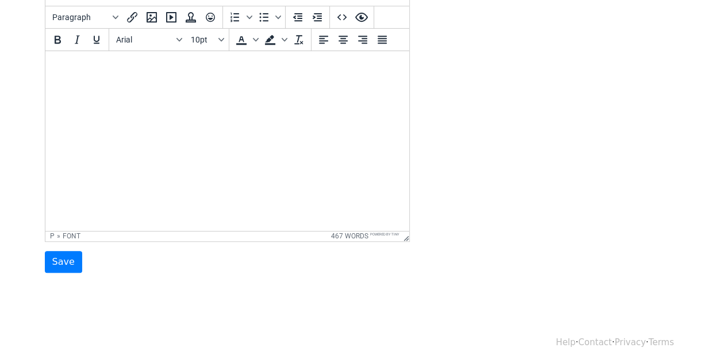
scroll to position [0, 0]
paste body
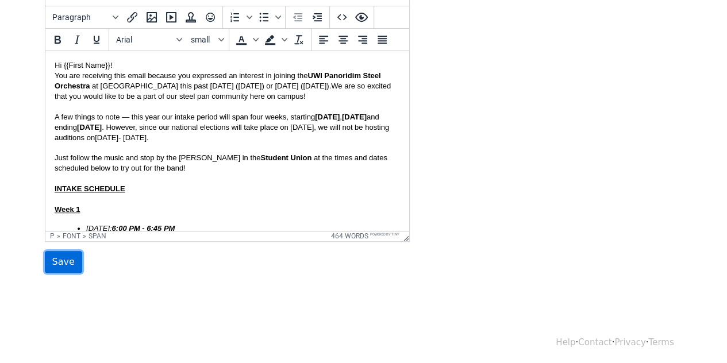
click at [64, 255] on input "Save" at bounding box center [63, 262] width 37 height 22
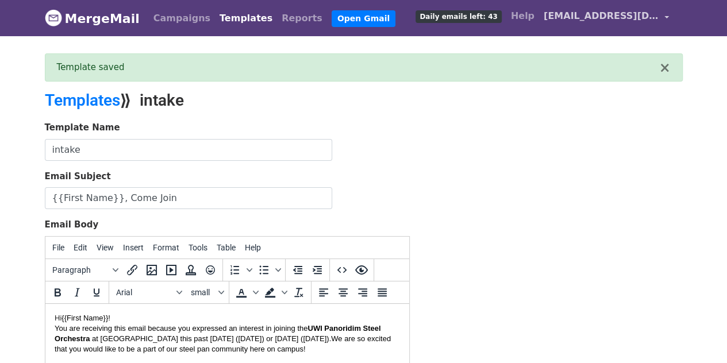
click at [575, 13] on span "[EMAIL_ADDRESS][DOMAIN_NAME]" at bounding box center [601, 16] width 115 height 14
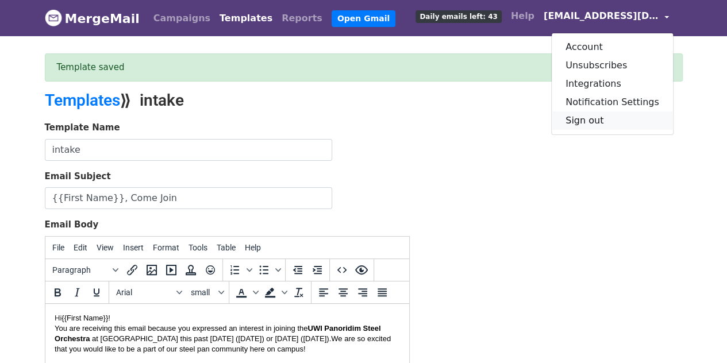
click at [578, 121] on link "Sign out" at bounding box center [612, 121] width 121 height 18
